Goal: Navigation & Orientation: Find specific page/section

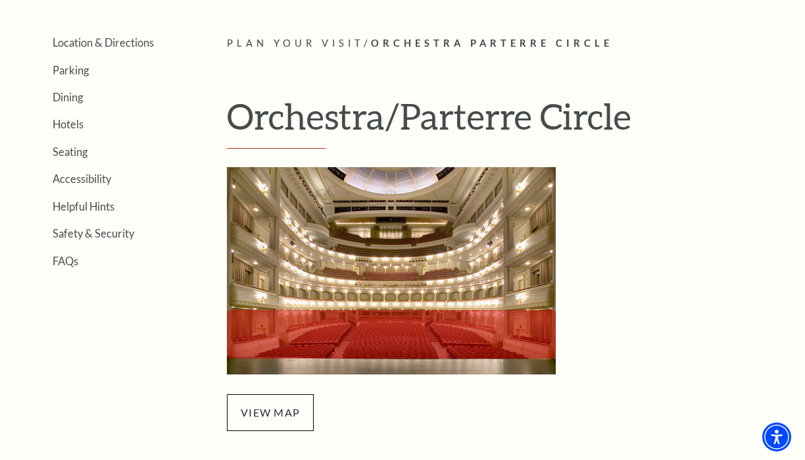
scroll to position [292, 0]
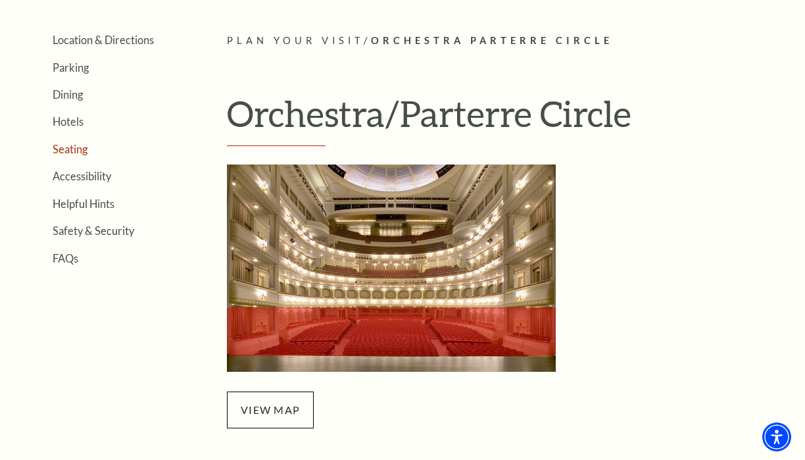
click at [73, 148] on link "Seating" at bounding box center [70, 149] width 35 height 12
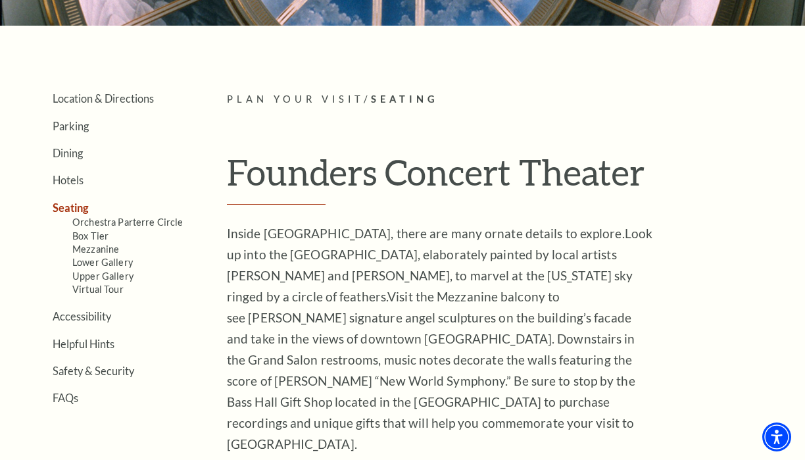
scroll to position [245, 0]
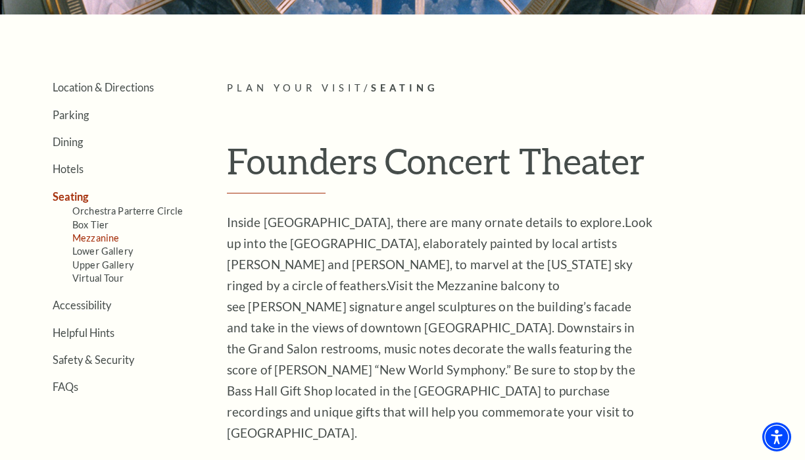
click at [101, 237] on link "Mezzanine" at bounding box center [95, 237] width 47 height 11
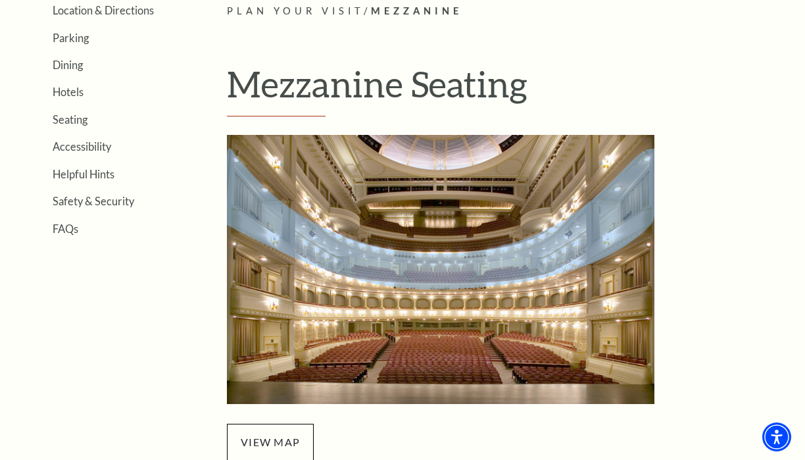
scroll to position [321, 0]
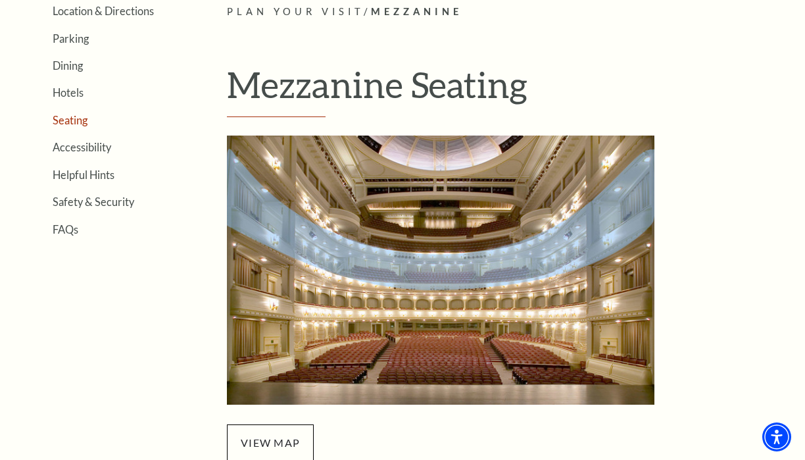
click at [81, 123] on link "Seating" at bounding box center [70, 120] width 35 height 12
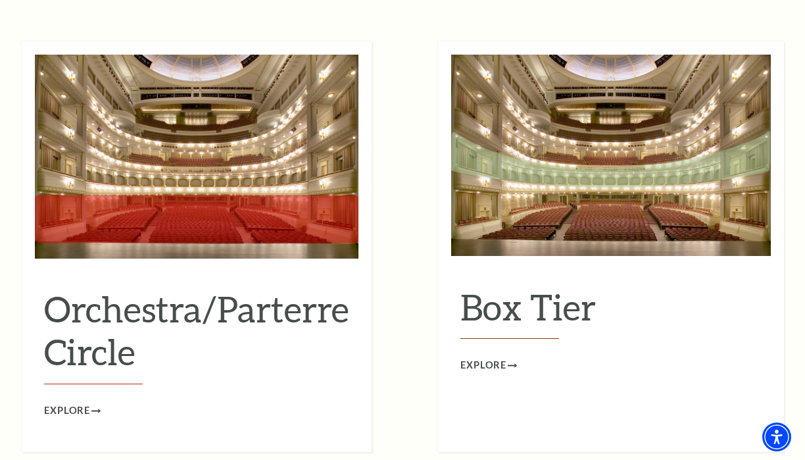
scroll to position [1164, 0]
